Goal: Information Seeking & Learning: Learn about a topic

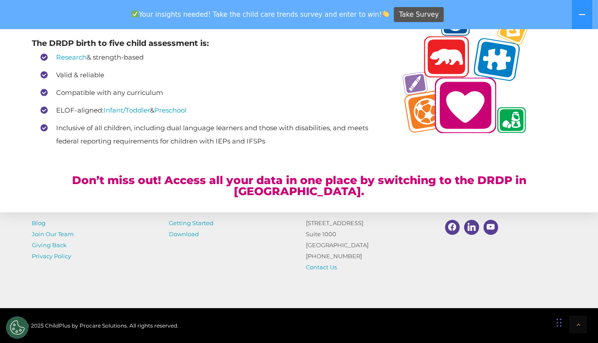
scroll to position [2053, 0]
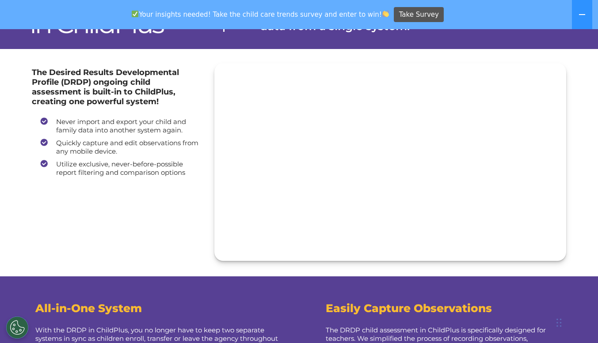
scroll to position [41, 0]
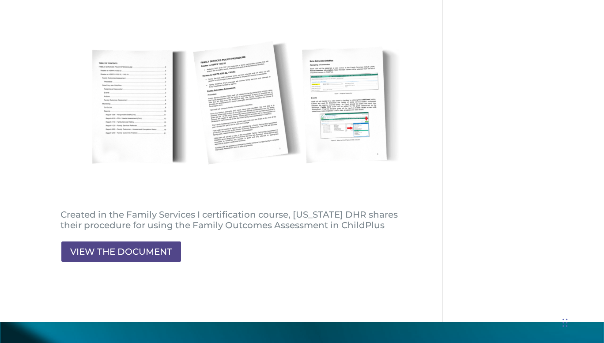
scroll to position [159, 0]
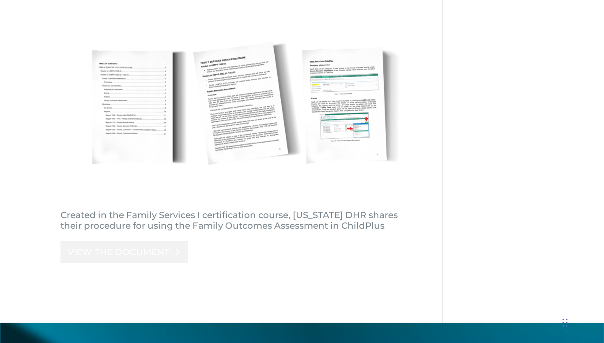
click at [139, 255] on link "VIEW THE DOCUMENT" at bounding box center [125, 252] width 128 height 22
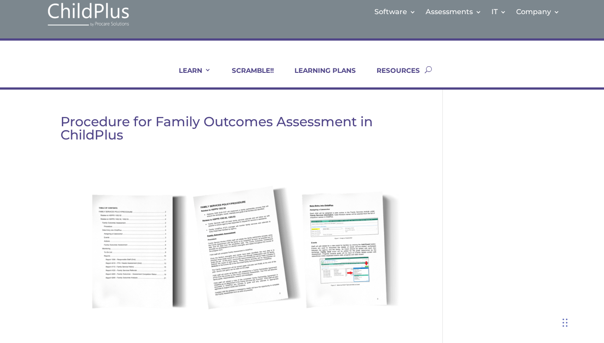
scroll to position [13, 0]
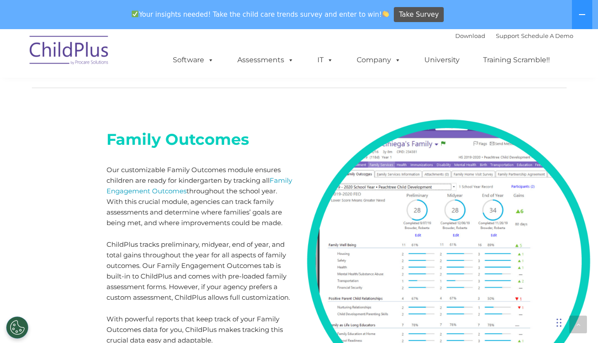
scroll to position [5140, 0]
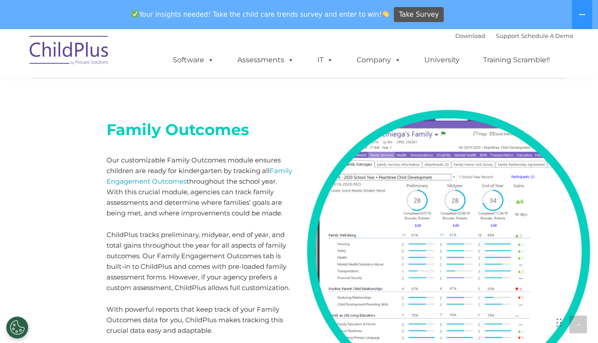
click at [155, 120] on b "Family Outcomes" at bounding box center [177, 129] width 143 height 19
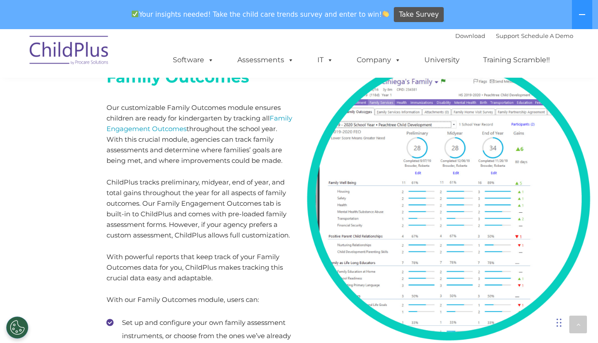
scroll to position [5177, 0]
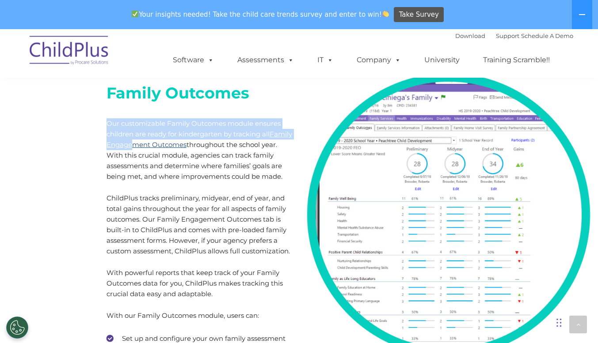
drag, startPoint x: 107, startPoint y: 103, endPoint x: 154, endPoint y: 121, distance: 50.6
click at [154, 121] on p "Our customizable Family Outcomes module ensures children are ready for kinderga…" at bounding box center [199, 150] width 186 height 64
click at [171, 130] on link "Family Engagement Outcomes" at bounding box center [199, 139] width 186 height 19
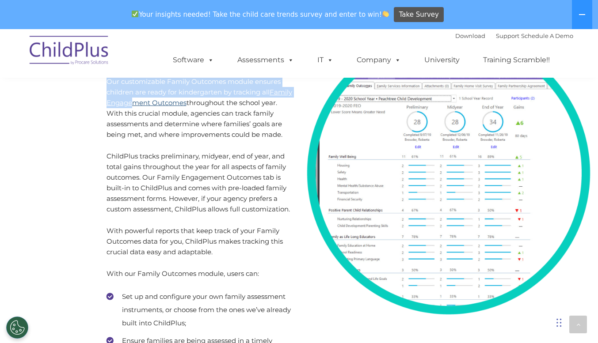
scroll to position [5219, 0]
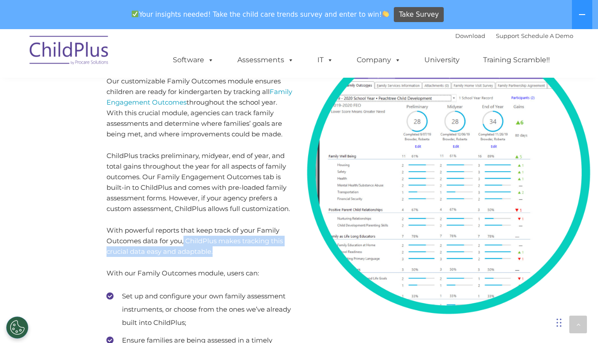
drag, startPoint x: 184, startPoint y: 220, endPoint x: 218, endPoint y: 233, distance: 36.3
click at [218, 233] on p "With powerful reports that keep track of your Family Outcomes data for you, Chi…" at bounding box center [199, 241] width 186 height 32
copy p "ChildPlus makes tracking this crucial data easy and adaptable."
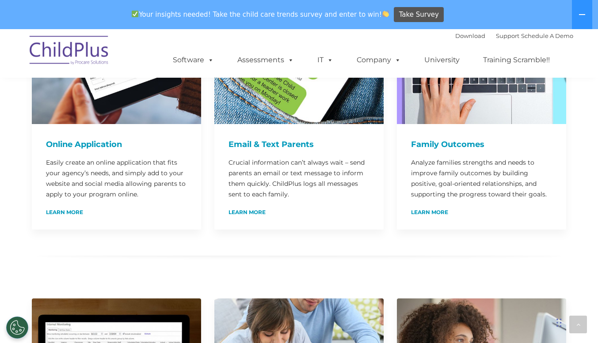
scroll to position [564, 0]
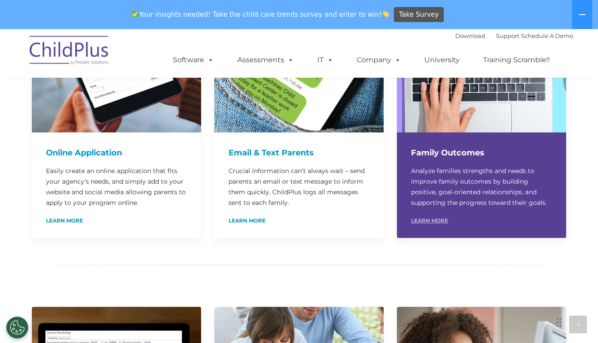
click at [431, 218] on link "Learn More" at bounding box center [429, 220] width 37 height 5
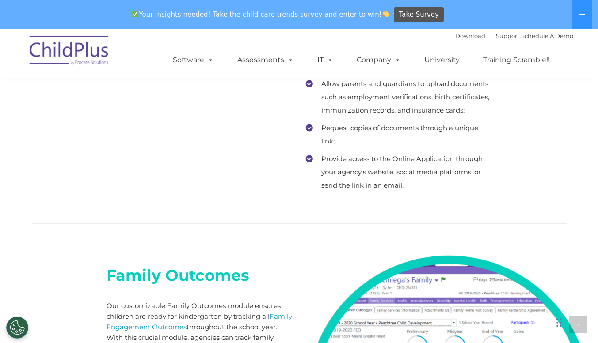
scroll to position [5051, 0]
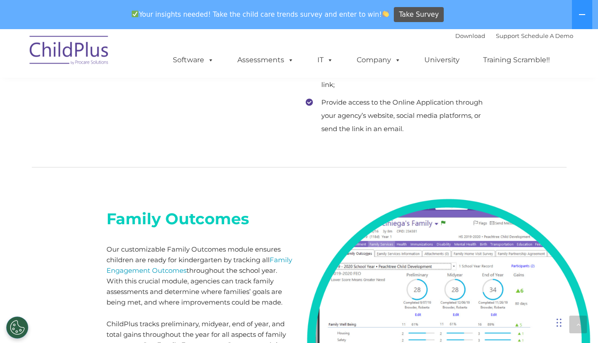
click at [248, 209] on h2 "Family Outcomes" at bounding box center [199, 219] width 186 height 20
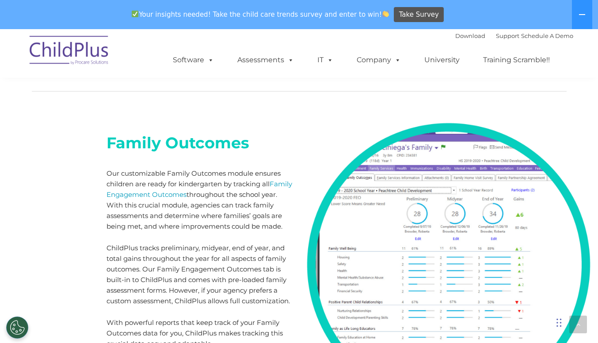
scroll to position [5115, 0]
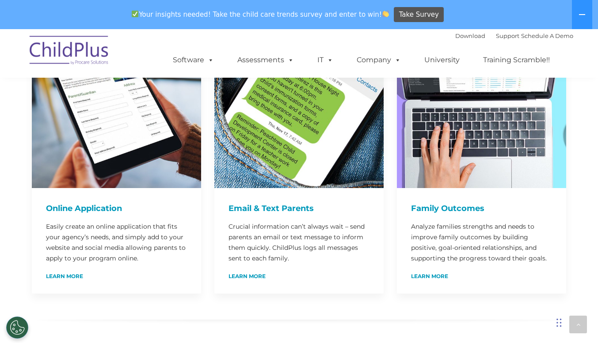
scroll to position [507, 0]
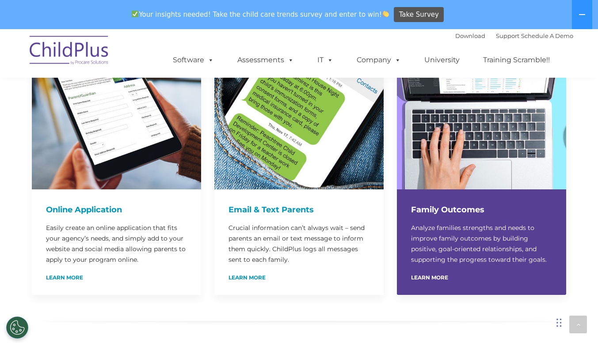
click at [454, 211] on div "Family Outcomes Analyze families strengths and needs to improve family outcomes…" at bounding box center [481, 242] width 169 height 106
click at [448, 162] on img at bounding box center [481, 104] width 169 height 169
click at [436, 275] on link "Learn More" at bounding box center [429, 277] width 37 height 5
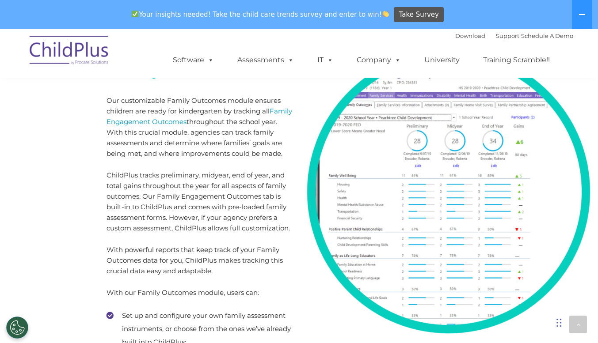
scroll to position [5195, 0]
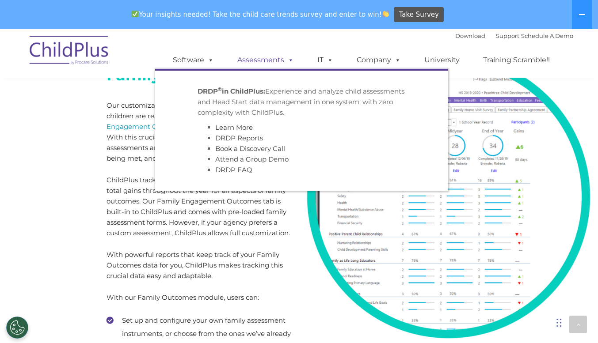
click at [289, 61] on span at bounding box center [289, 60] width 10 height 8
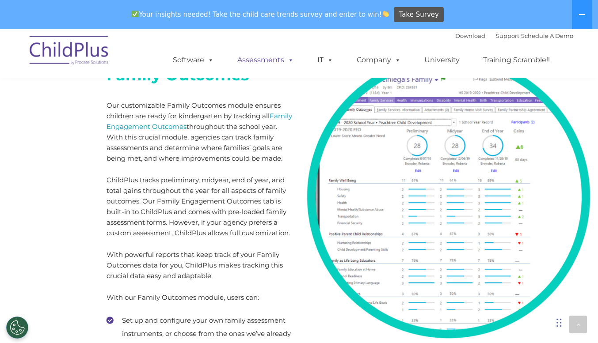
click at [289, 61] on span at bounding box center [289, 60] width 10 height 8
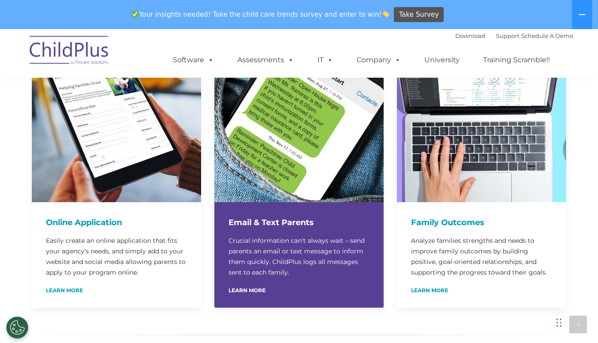
scroll to position [515, 0]
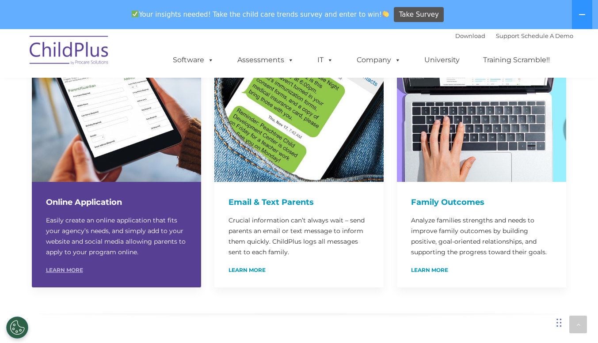
click at [78, 268] on link "Learn More" at bounding box center [64, 270] width 37 height 5
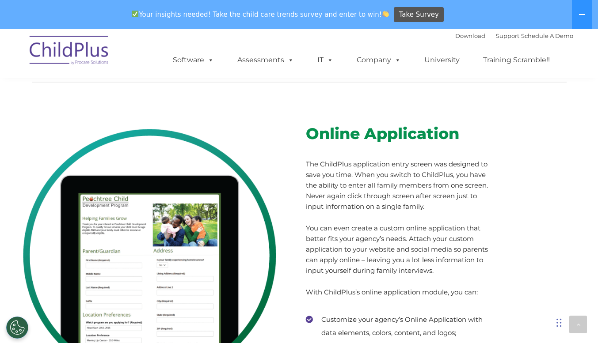
scroll to position [4681, 0]
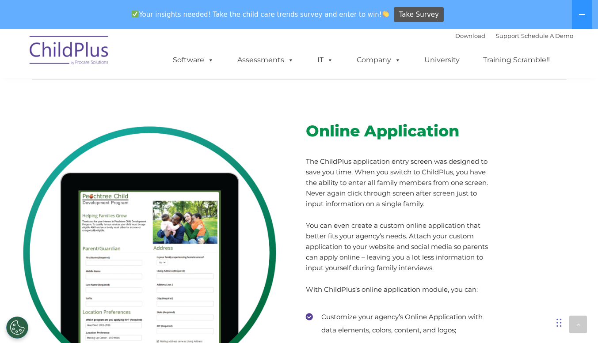
click at [379, 284] on p "With ChildPlus’s online application module, you can:" at bounding box center [399, 289] width 186 height 11
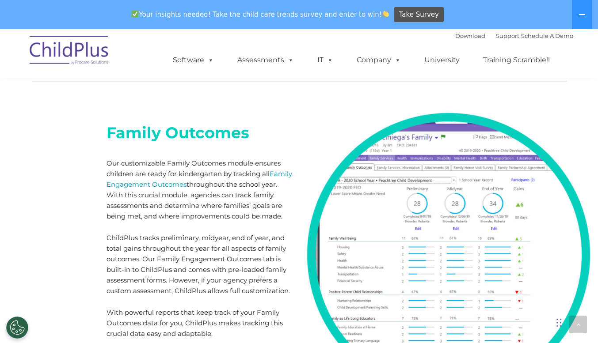
scroll to position [5158, 0]
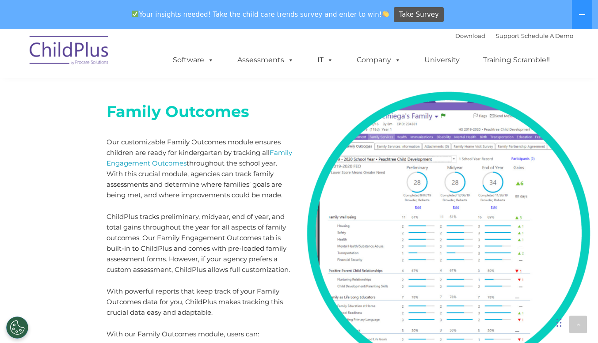
click at [292, 122] on div "Family Outcomes Our customizable Family Outcomes module ensures children are re…" at bounding box center [199, 309] width 199 height 468
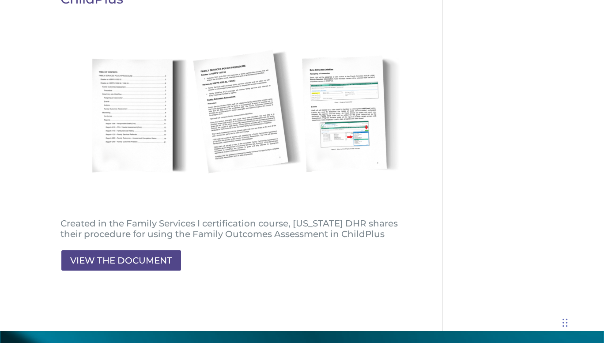
scroll to position [232, 0]
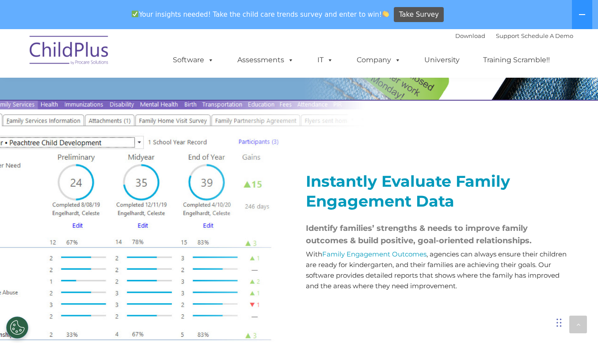
scroll to position [943, 0]
click at [349, 204] on strong "Instantly Evaluate Family Engagement Data" at bounding box center [408, 191] width 204 height 39
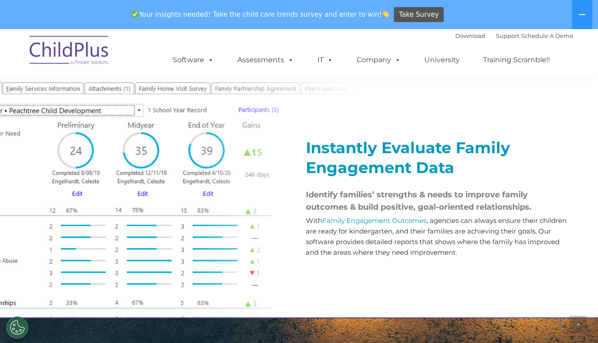
scroll to position [953, 0]
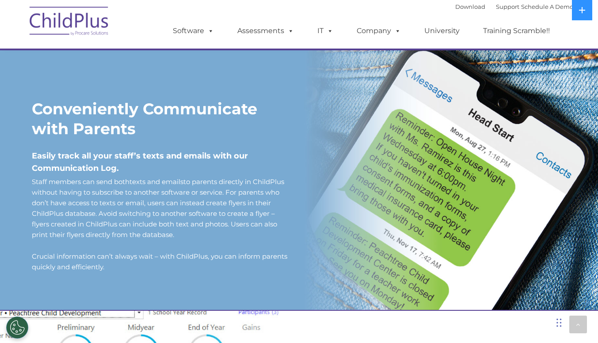
scroll to position [715, 0]
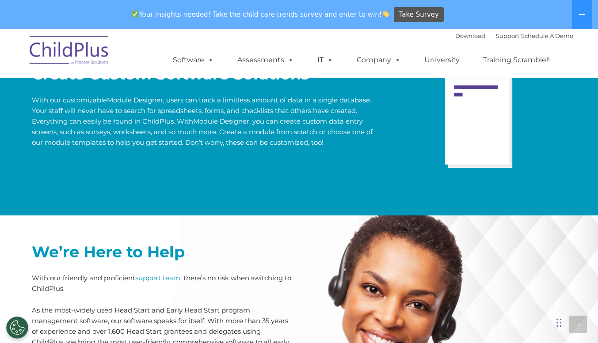
scroll to position [1815, 0]
